Goal: Task Accomplishment & Management: Use online tool/utility

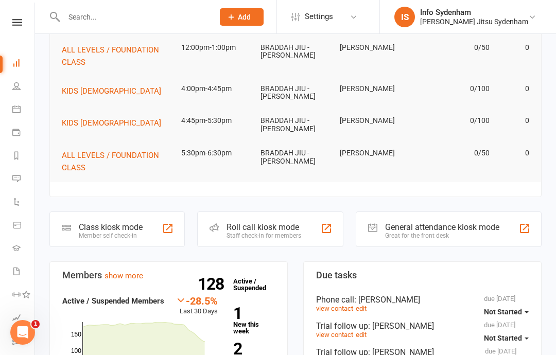
scroll to position [156, 0]
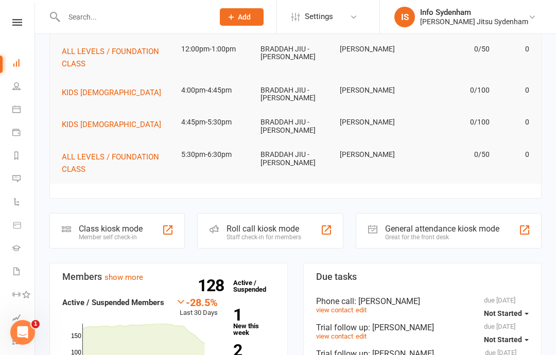
click at [114, 227] on div "Class kiosk mode" at bounding box center [111, 229] width 64 height 10
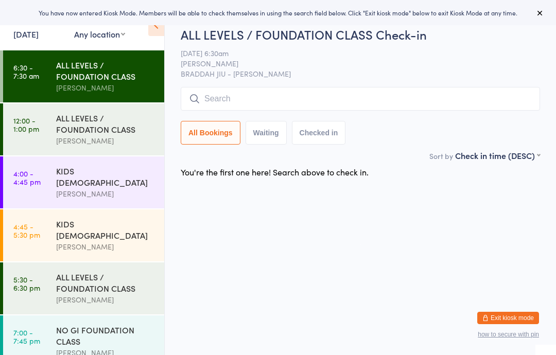
click at [314, 89] on input "search" at bounding box center [360, 99] width 359 height 24
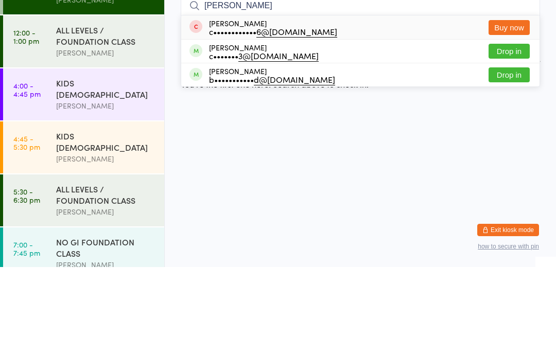
type input "[PERSON_NAME]"
click at [514, 132] on button "Drop in" at bounding box center [508, 139] width 41 height 15
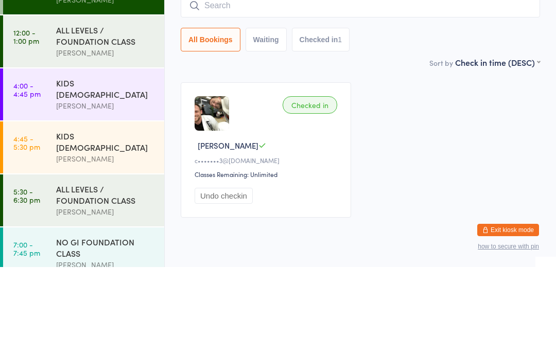
scroll to position [34, 0]
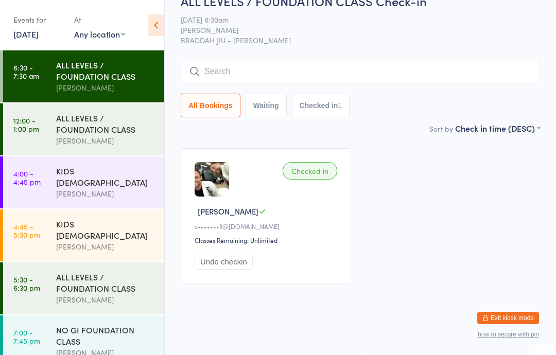
click at [264, 64] on input "search" at bounding box center [360, 72] width 359 height 24
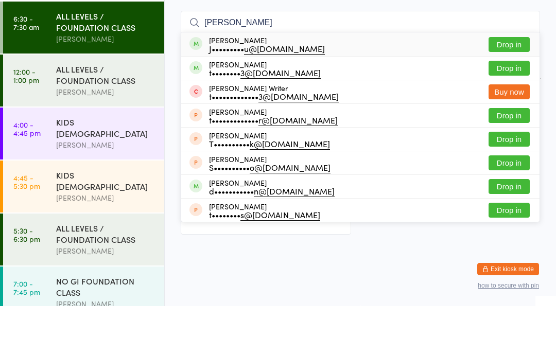
type input "[PERSON_NAME]"
click at [514, 86] on button "Drop in" at bounding box center [508, 93] width 41 height 15
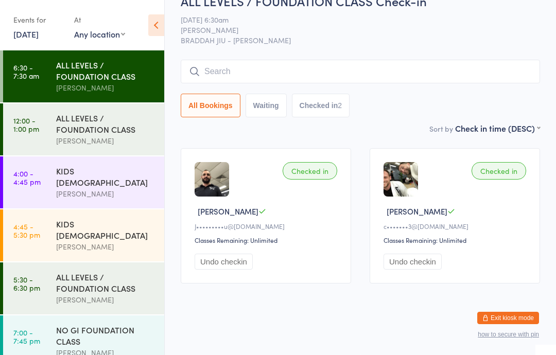
click at [420, 60] on input "search" at bounding box center [360, 72] width 359 height 24
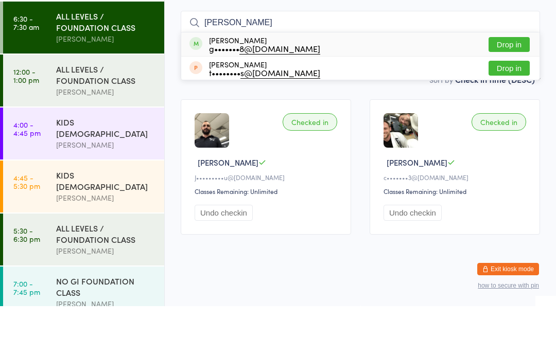
type input "[PERSON_NAME]"
click at [518, 86] on button "Drop in" at bounding box center [508, 93] width 41 height 15
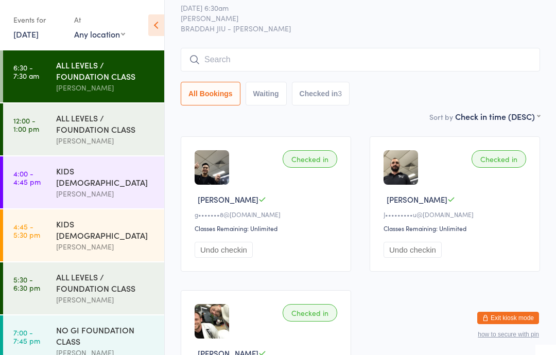
click at [276, 49] on input "search" at bounding box center [360, 60] width 359 height 24
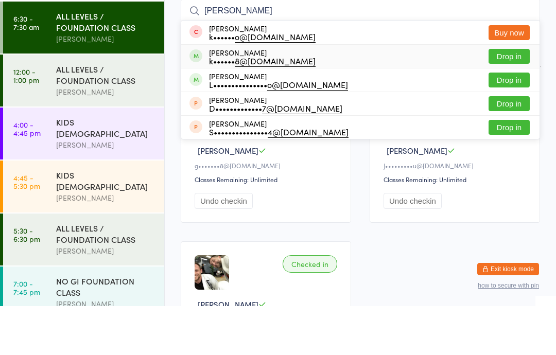
type input "[PERSON_NAME]"
click at [516, 98] on button "Drop in" at bounding box center [508, 105] width 41 height 15
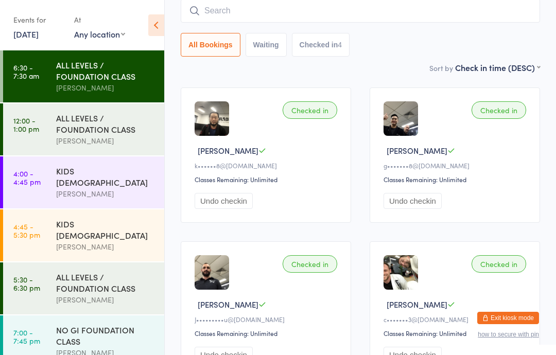
click at [203, 15] on input "search" at bounding box center [360, 11] width 359 height 24
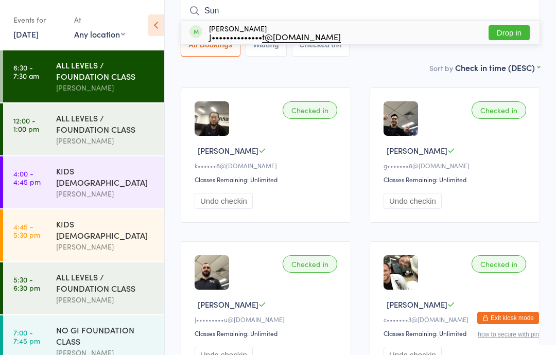
type input "Sun"
click at [509, 32] on button "Drop in" at bounding box center [508, 32] width 41 height 15
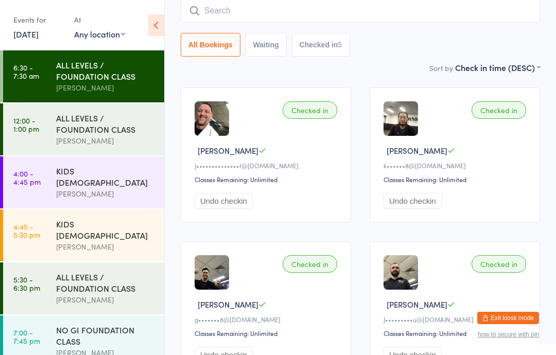
click at [330, 2] on input "search" at bounding box center [360, 11] width 359 height 24
type input "Jacks"
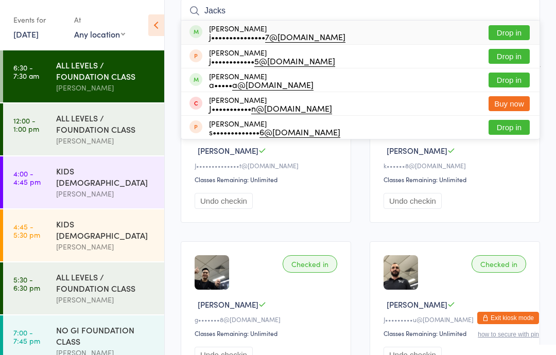
click at [498, 26] on button "Drop in" at bounding box center [508, 32] width 41 height 15
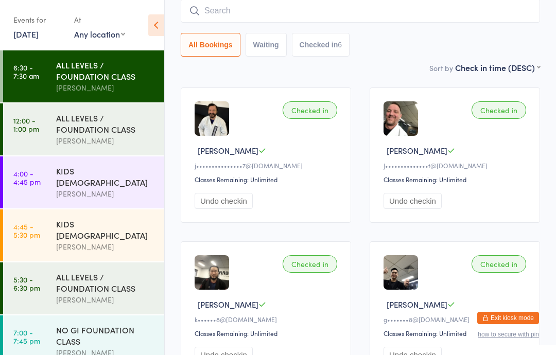
click at [350, 9] on input "search" at bounding box center [360, 11] width 359 height 24
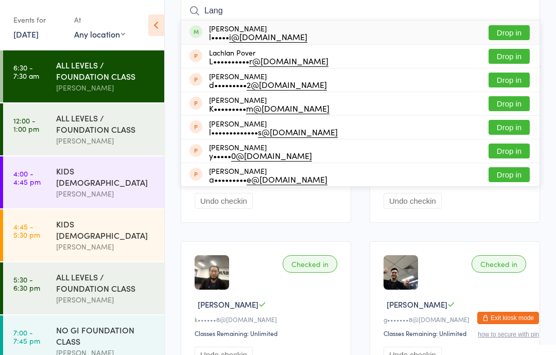
type input "Lang"
click at [513, 29] on button "Drop in" at bounding box center [508, 32] width 41 height 15
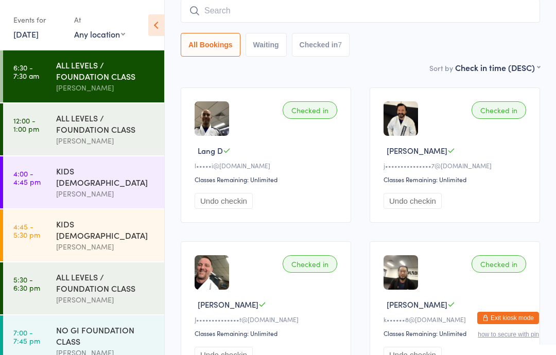
click at [382, 13] on input "search" at bounding box center [360, 11] width 359 height 24
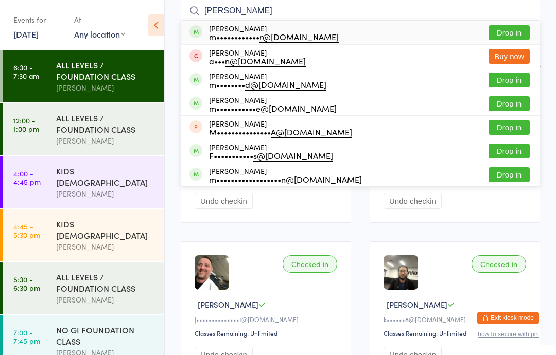
type input "[PERSON_NAME]"
click at [515, 28] on button "Drop in" at bounding box center [508, 32] width 41 height 15
